Goal: Find specific page/section: Find specific page/section

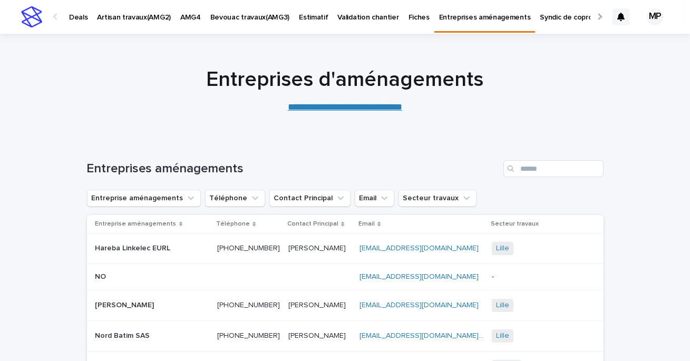
click at [87, 19] on div "Deals" at bounding box center [78, 11] width 28 height 22
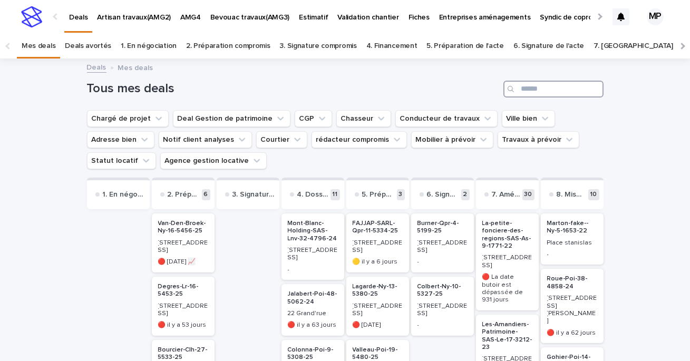
click at [540, 90] on input "Search" at bounding box center [553, 89] width 100 height 17
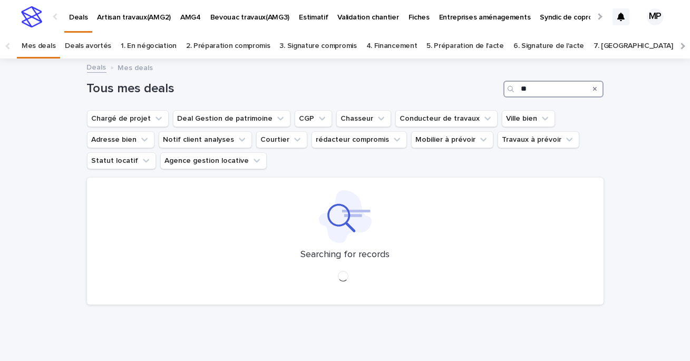
type input "*"
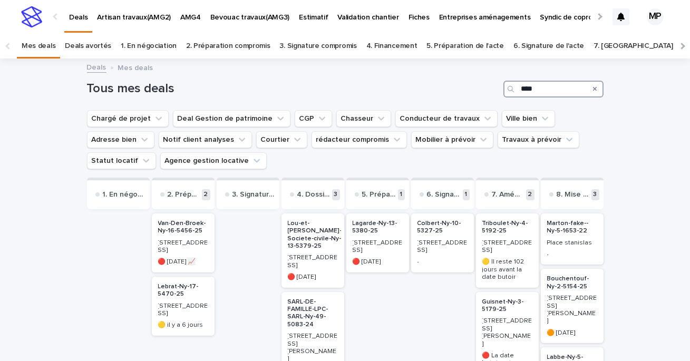
type input "****"
click at [170, 289] on p "Lebrat-Ny-17-5470-25" at bounding box center [183, 290] width 50 height 15
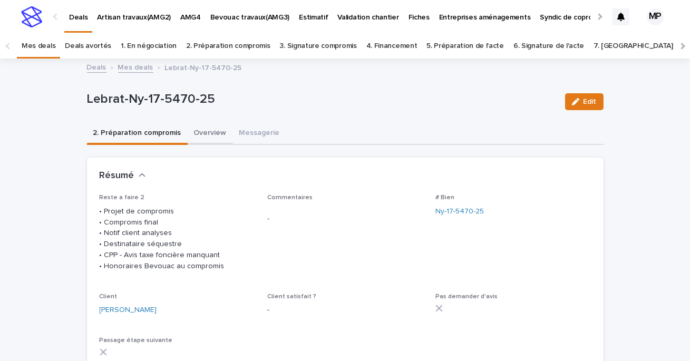
click at [203, 135] on button "Overview" at bounding box center [210, 134] width 45 height 22
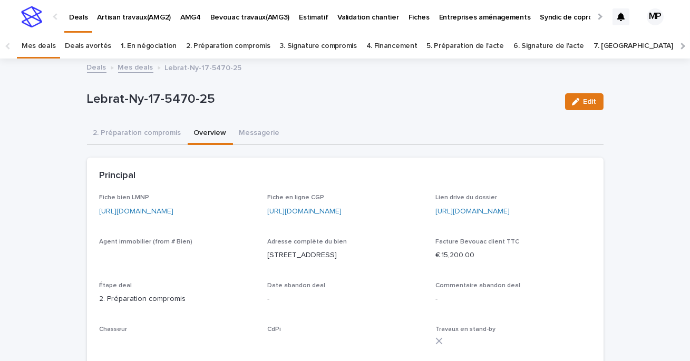
click at [163, 211] on link "[URL][DOMAIN_NAME]" at bounding box center [137, 211] width 74 height 7
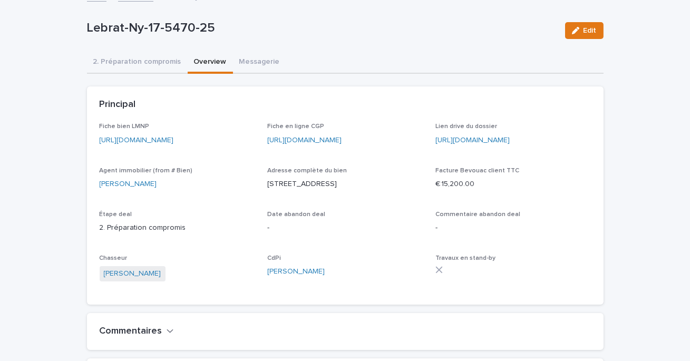
scroll to position [74, 0]
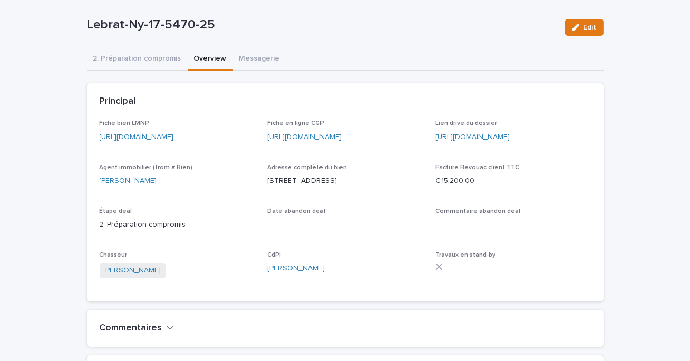
click at [114, 135] on link "[URL][DOMAIN_NAME]" at bounding box center [137, 136] width 74 height 7
